Goal: Task Accomplishment & Management: Manage account settings

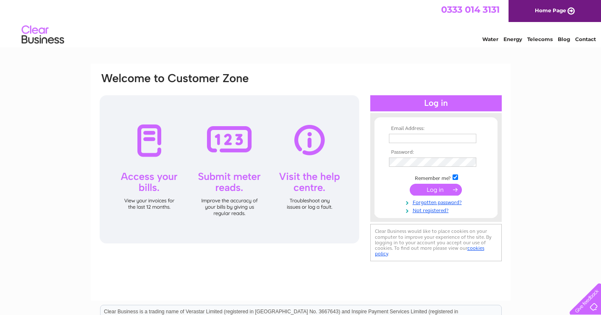
type input "teviotwines@outlook.com"
click at [440, 189] on input "submit" at bounding box center [435, 190] width 52 height 12
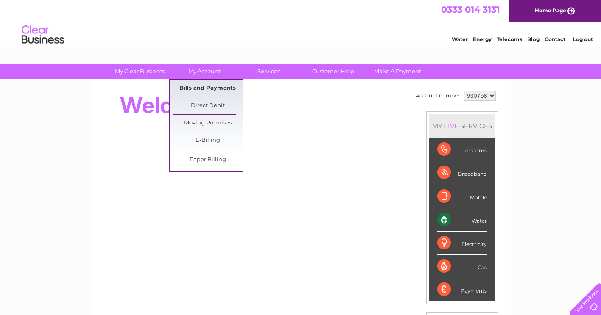
click at [201, 86] on link "Bills and Payments" at bounding box center [208, 88] width 70 height 17
click at [206, 88] on link "Bills and Payments" at bounding box center [208, 88] width 70 height 17
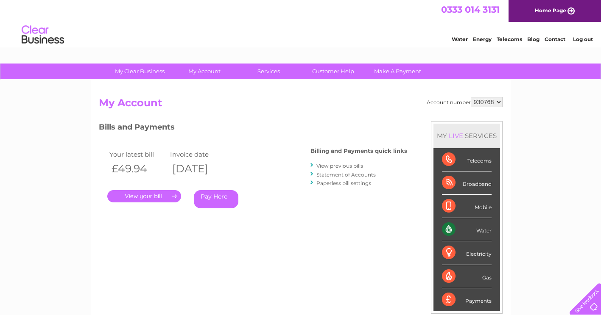
click at [150, 196] on link "." at bounding box center [144, 196] width 74 height 12
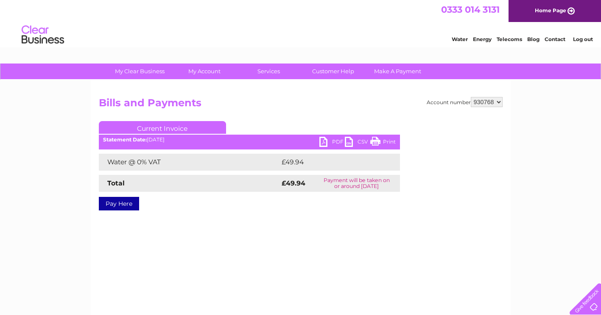
click at [335, 140] on link "PDF" at bounding box center [331, 143] width 25 height 12
